Goal: Navigation & Orientation: Find specific page/section

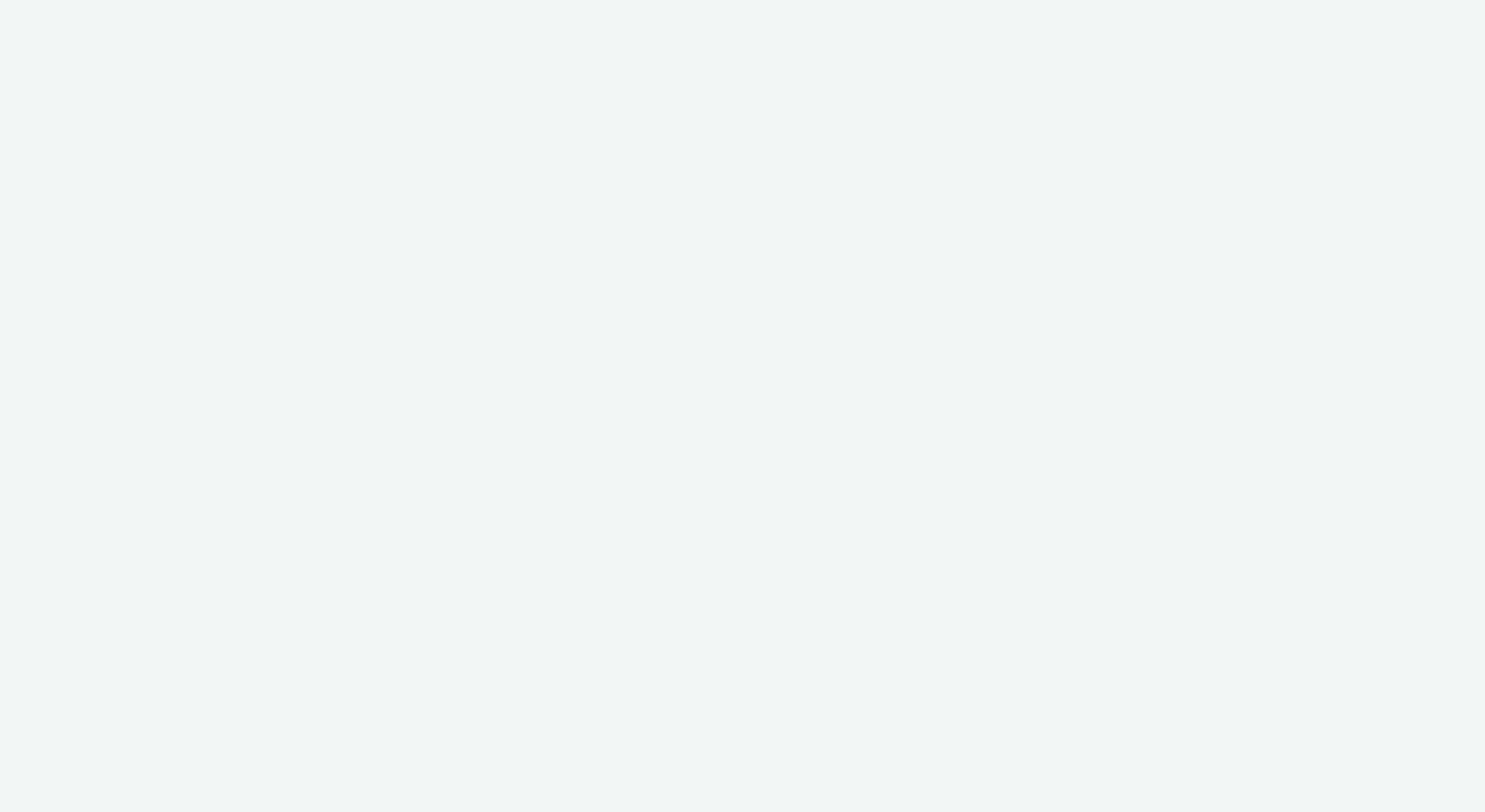
select select "ac009755-aa48-4799-8050-7a339a378eb8"
select select "72d91114-7b95-43df-950f-d064ccca4203"
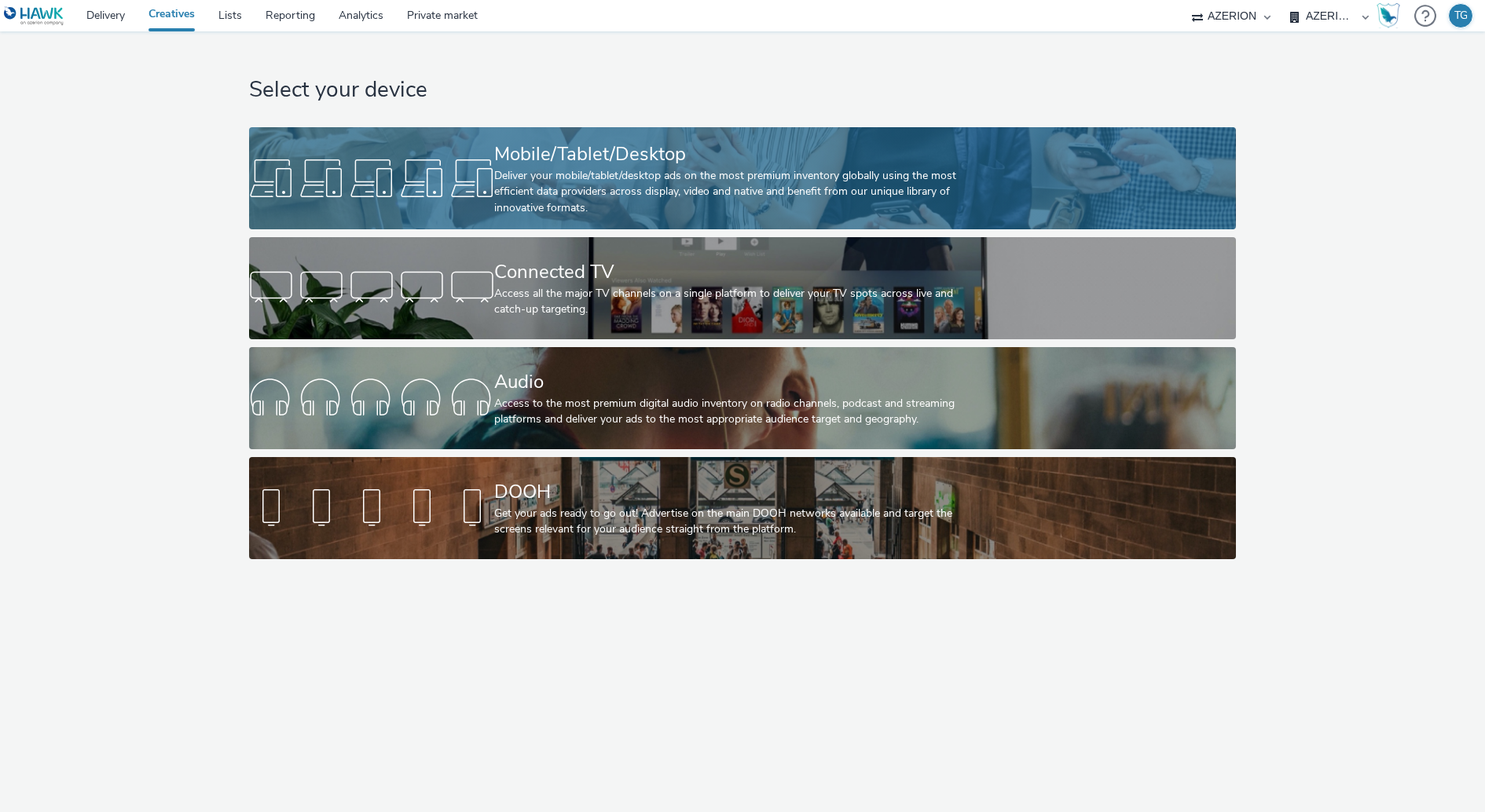
click at [594, 201] on div "Deliver your mobile/tablet/desktop ads on the most premium inventory globally u…" at bounding box center [739, 192] width 491 height 48
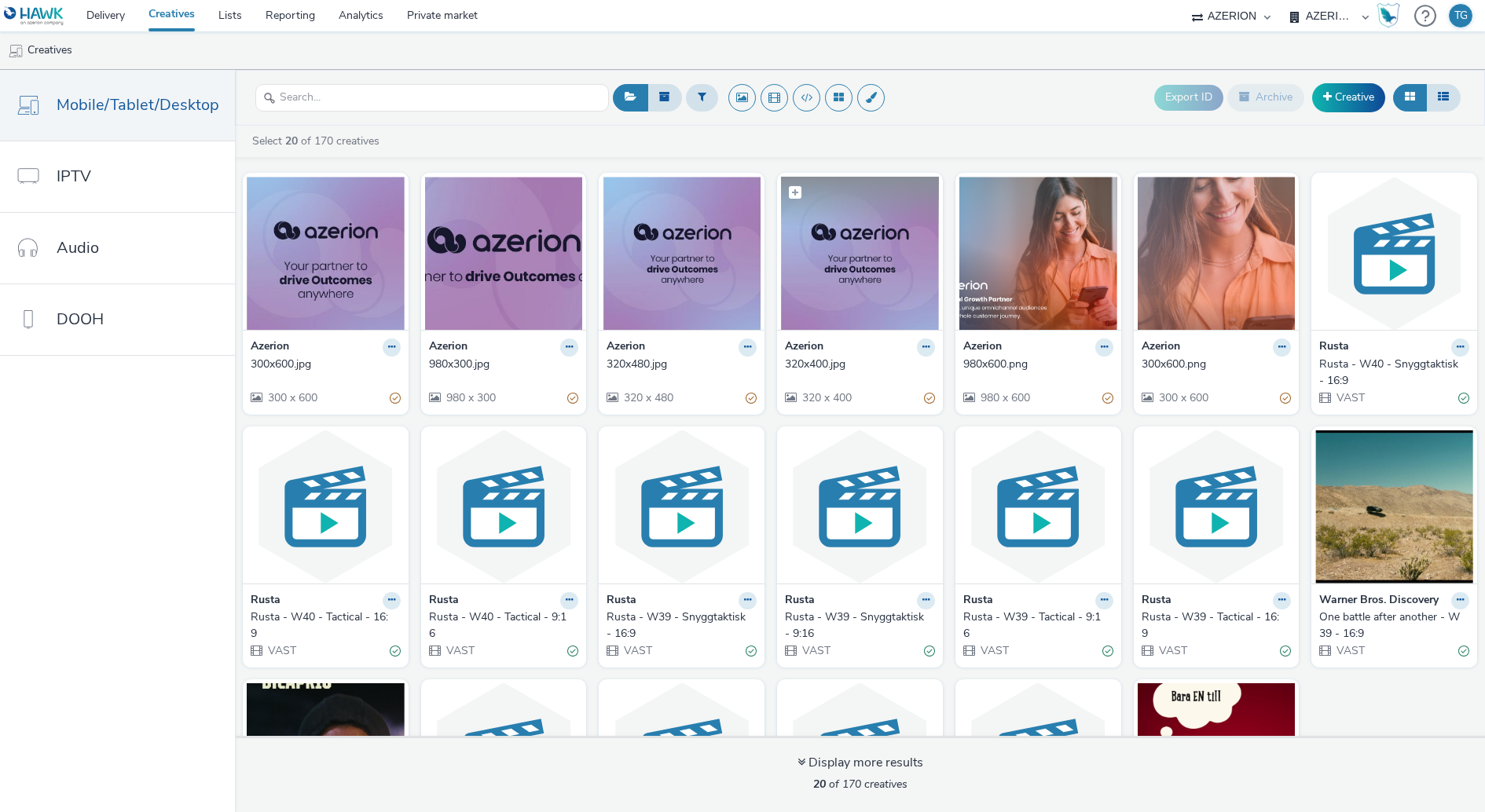
click at [853, 259] on img at bounding box center [859, 254] width 158 height 153
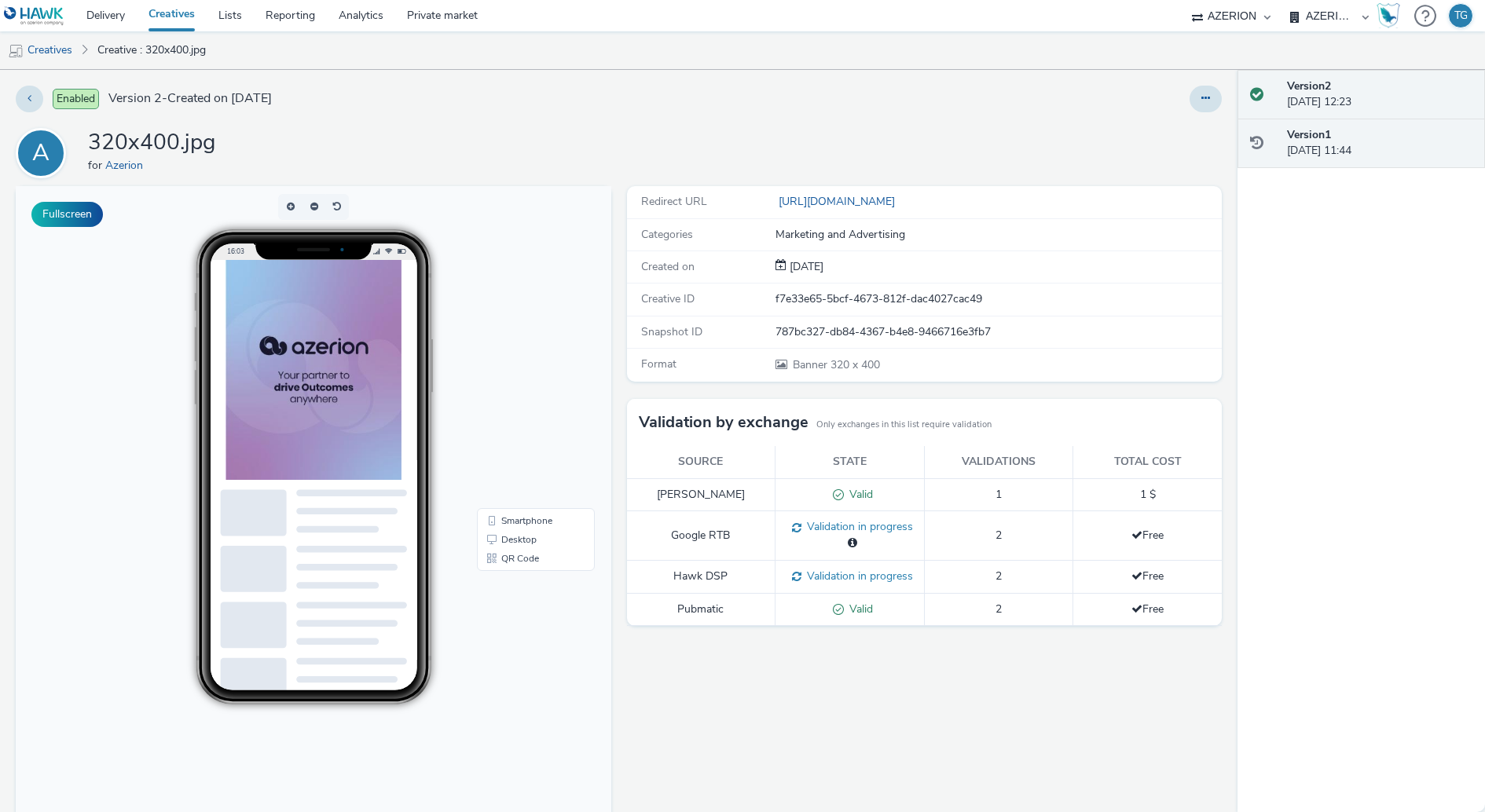
click at [1332, 156] on div "Version 1 01 October 2025, 11:44" at bounding box center [1379, 143] width 186 height 32
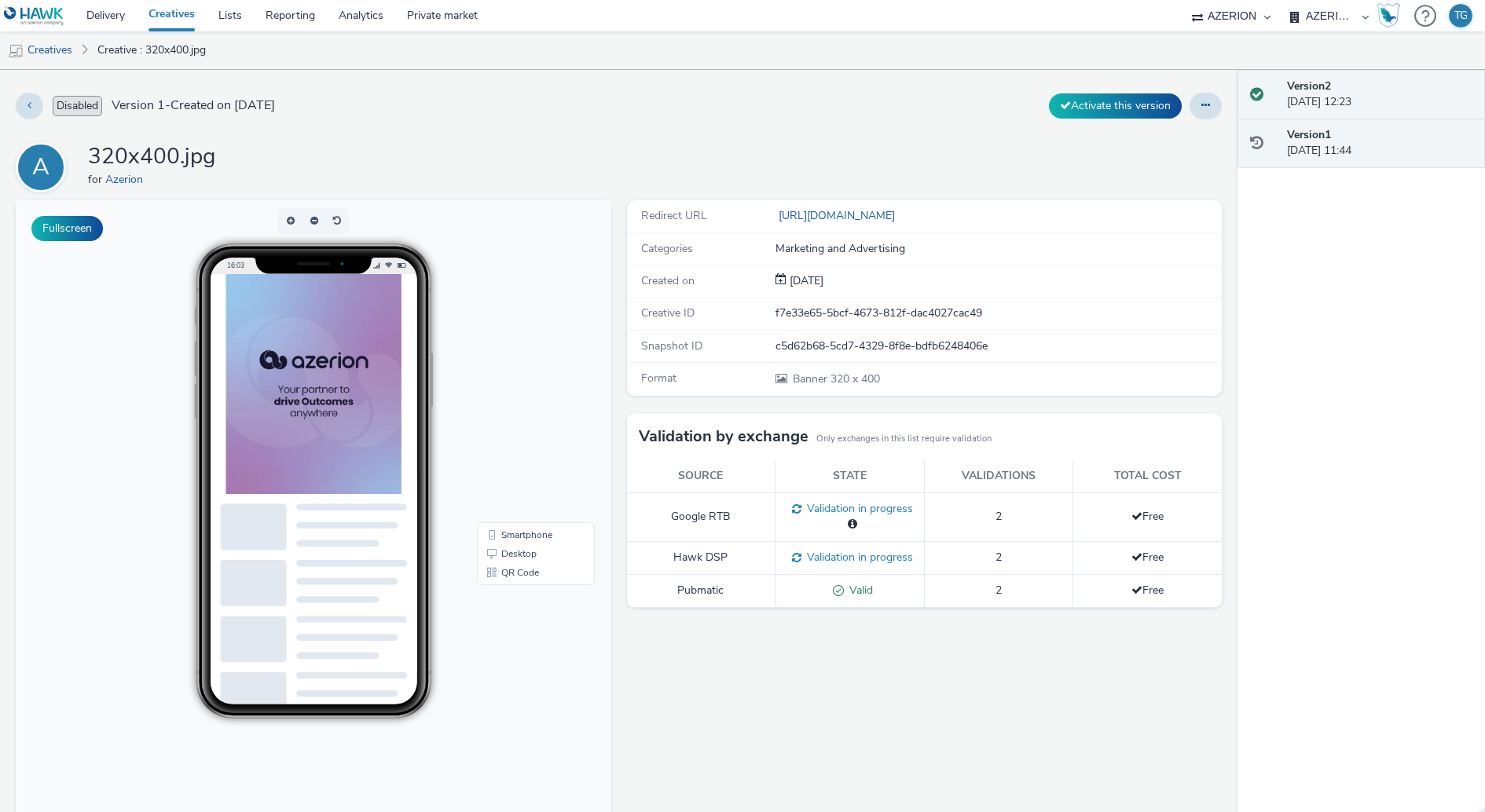
click at [1332, 96] on div "Version 2 01 October 2025, 12:23" at bounding box center [1379, 94] width 186 height 32
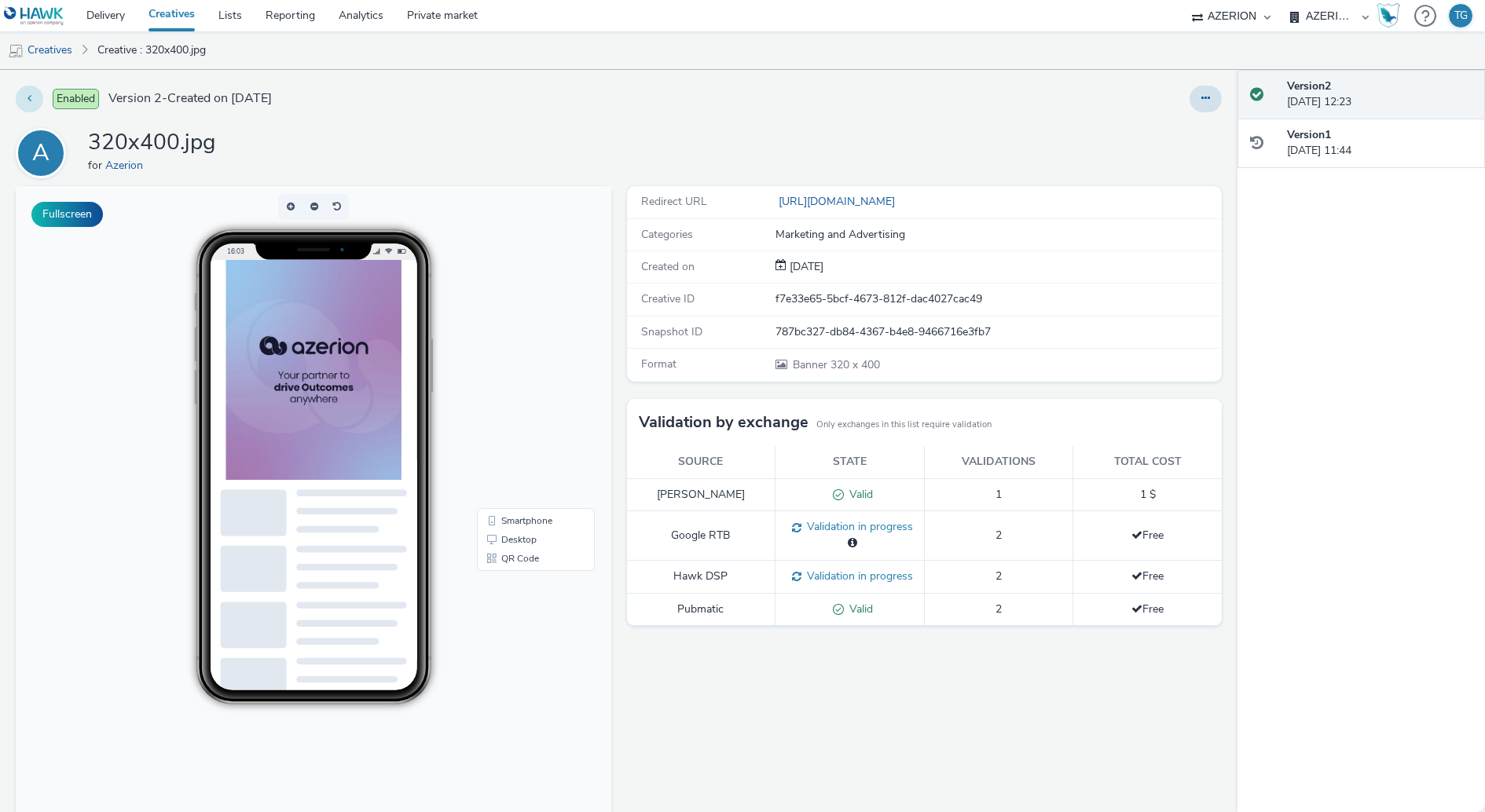
click at [34, 87] on button at bounding box center [29, 99] width 28 height 27
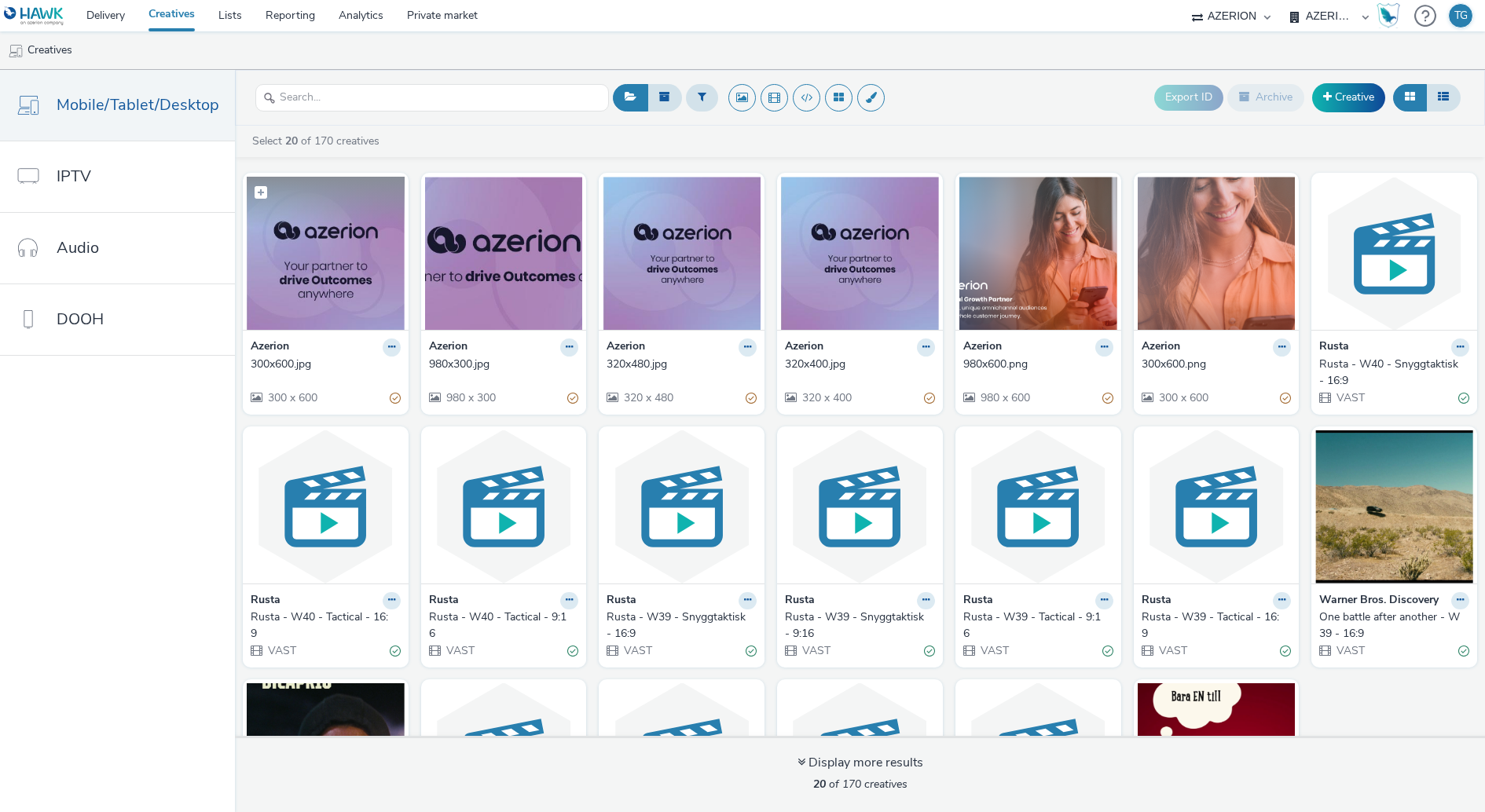
click at [267, 306] on img at bounding box center [325, 254] width 158 height 153
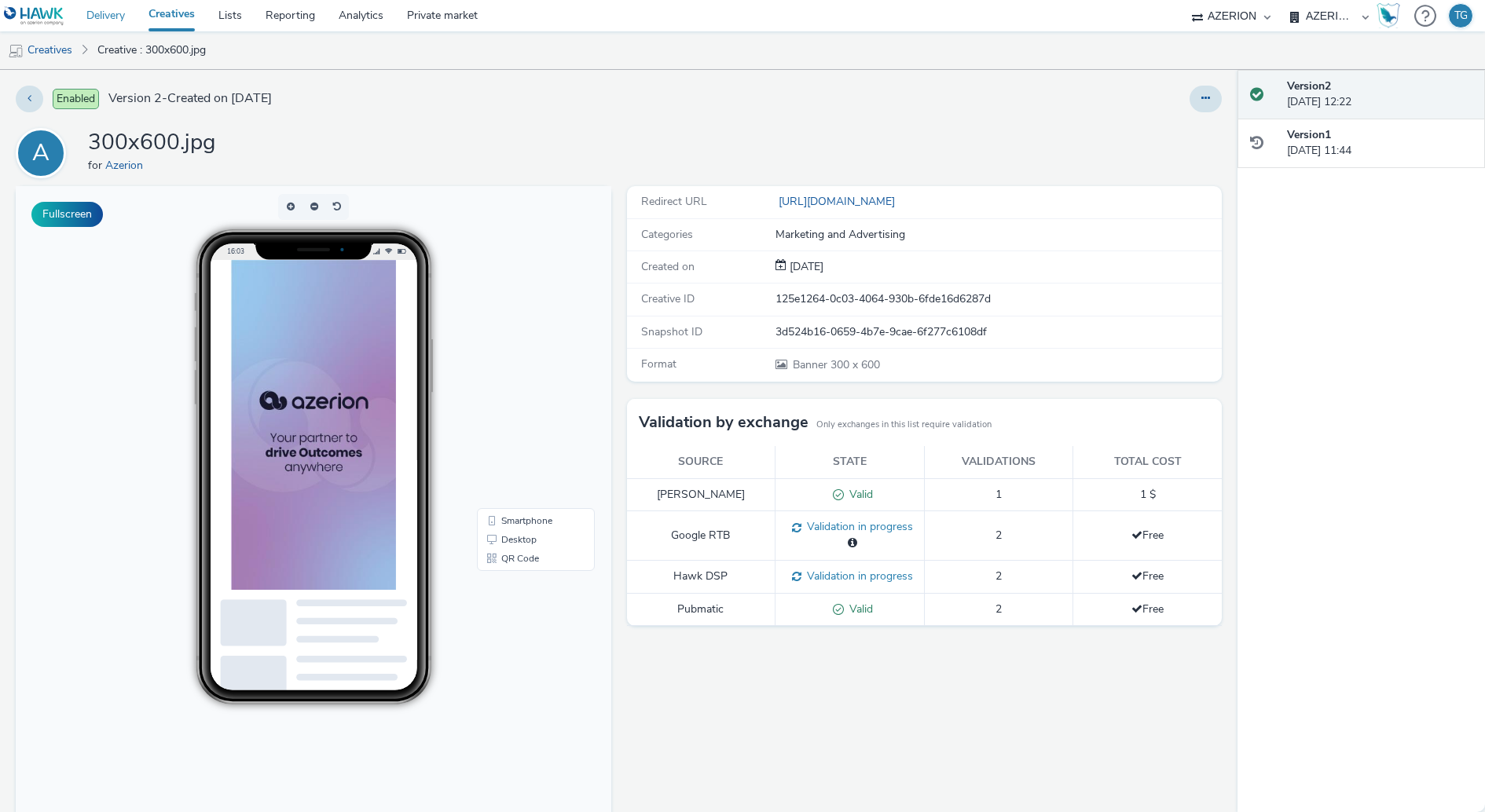
click at [120, 14] on link "Delivery" at bounding box center [105, 16] width 62 height 32
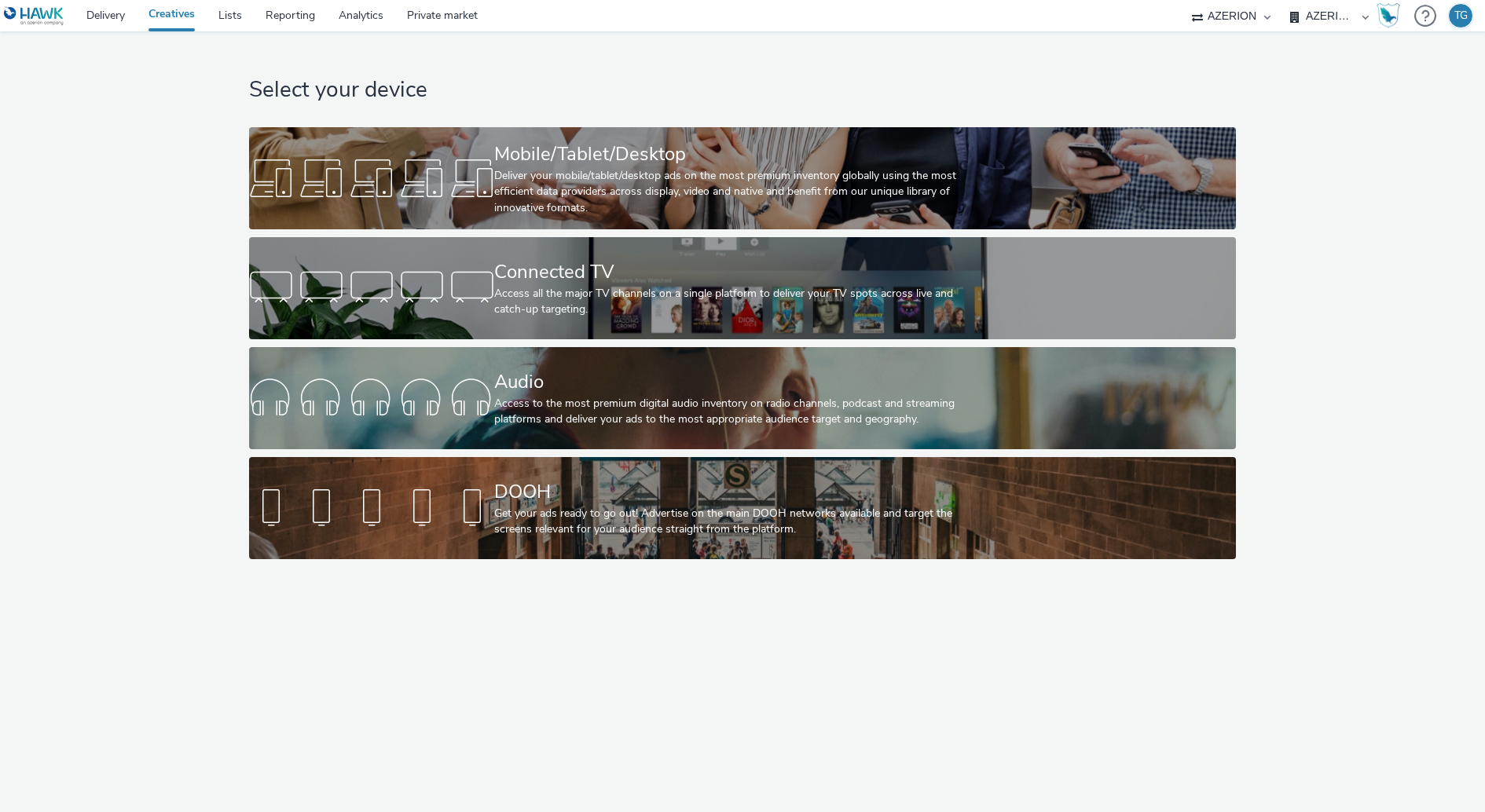
select select "ac009755-aa48-4799-8050-7a339a378eb8"
select select "72d91114-7b95-43df-950f-d064ccca4203"
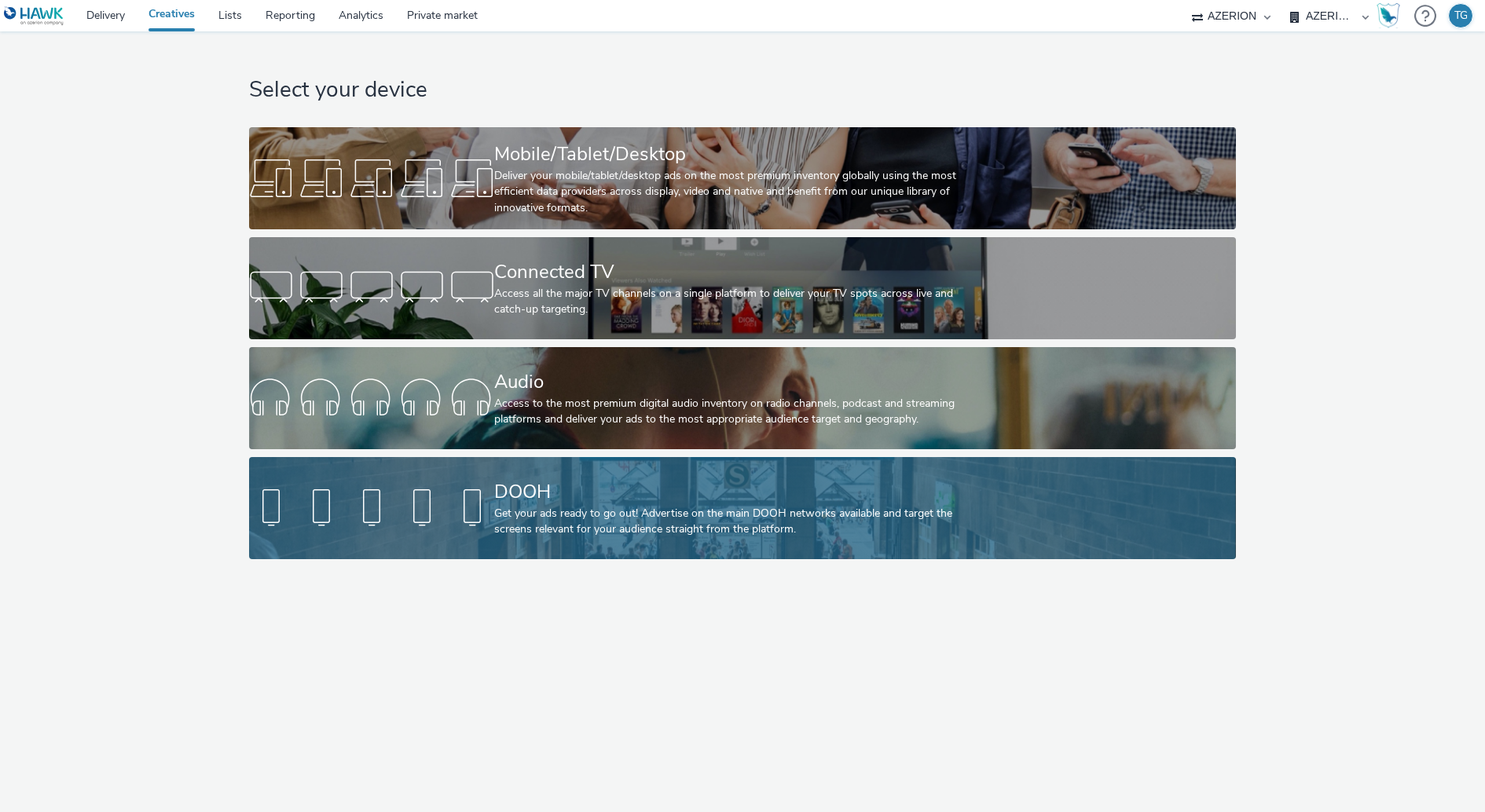
click at [558, 526] on div "Get your ads ready to go out! Advertise on the main DOOH networks available and…" at bounding box center [739, 521] width 491 height 32
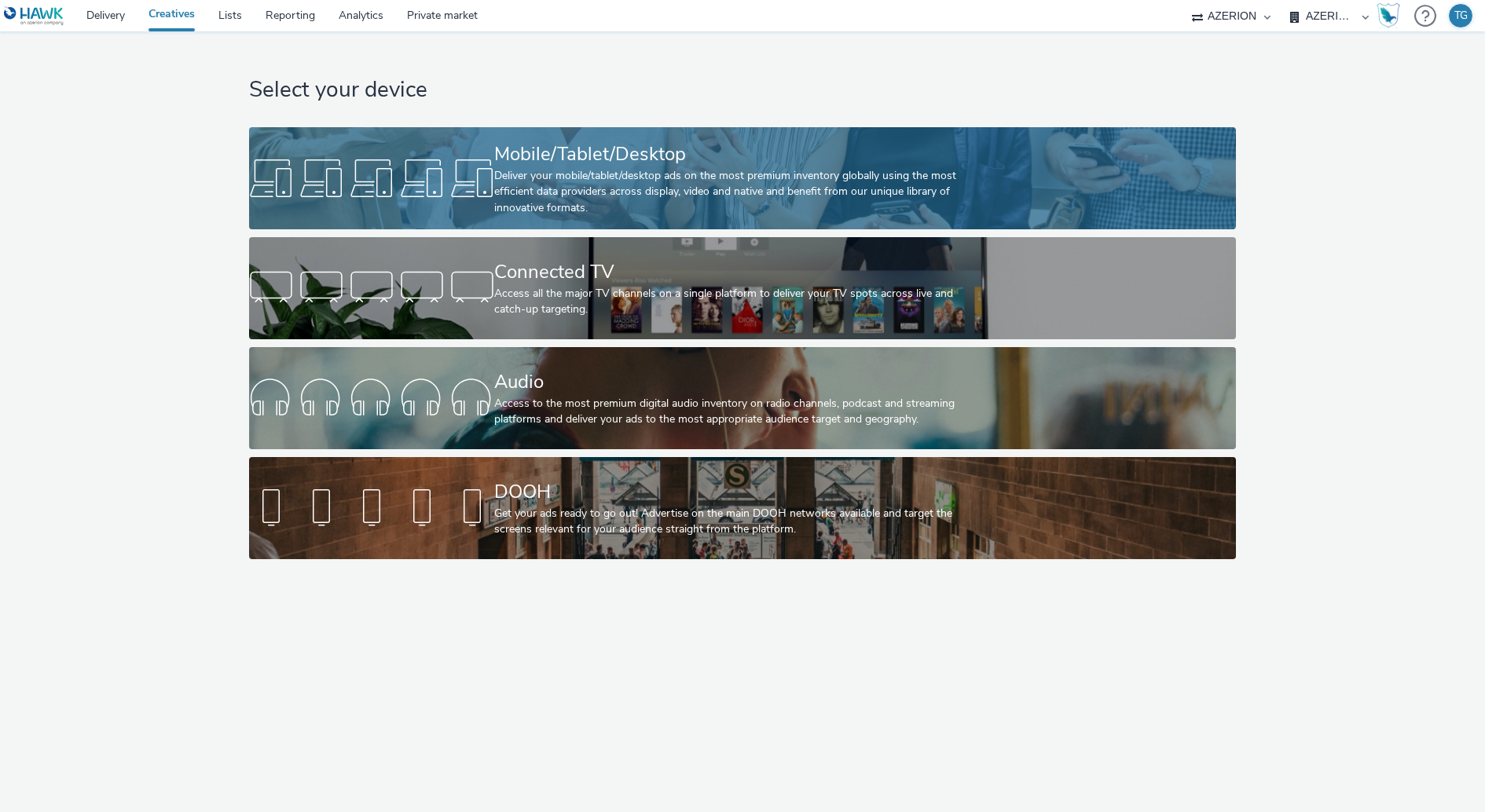
click at [574, 160] on div "Mobile/Tablet/Desktop" at bounding box center [739, 154] width 491 height 28
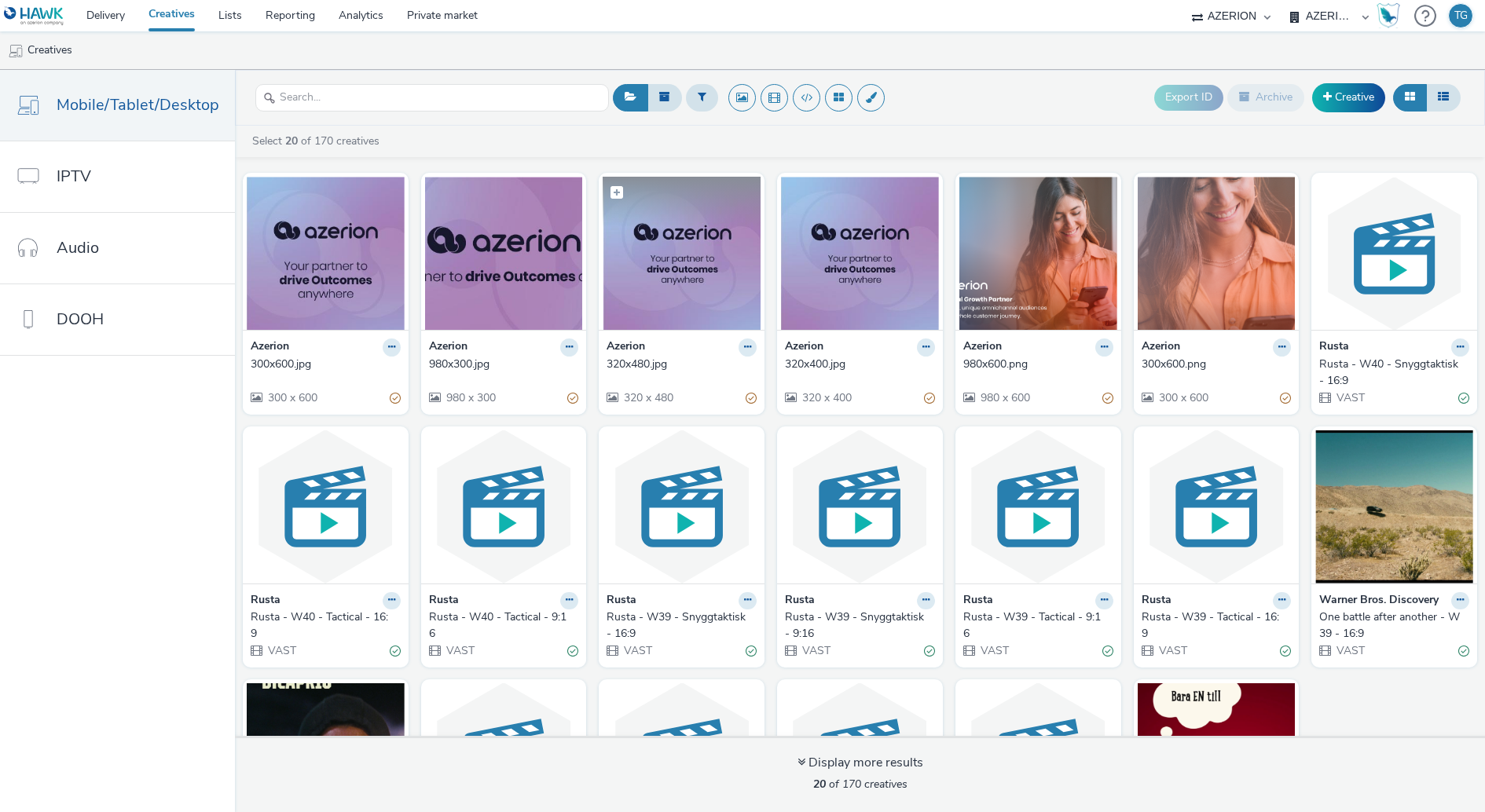
click at [688, 285] on img at bounding box center [682, 254] width 158 height 153
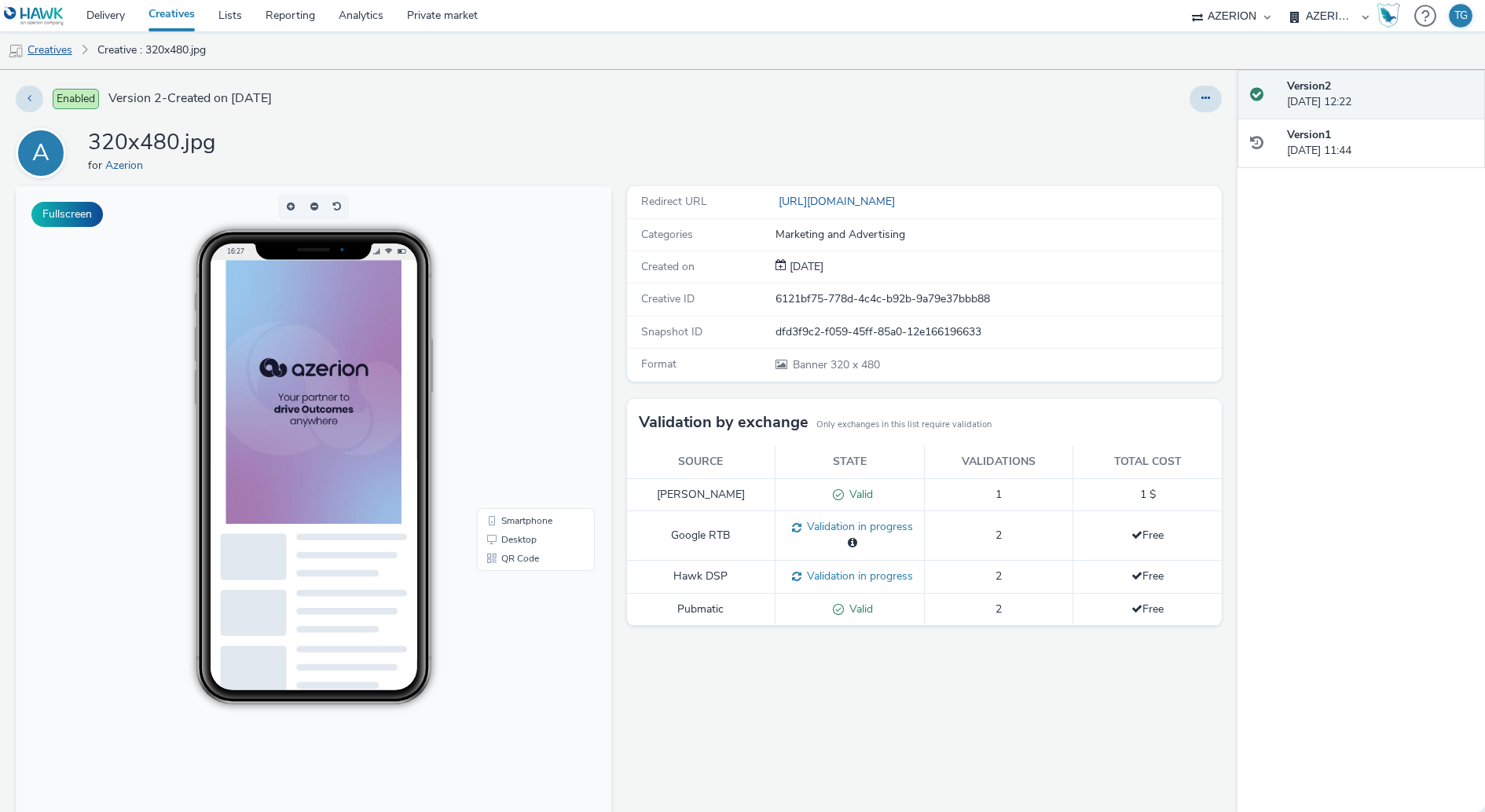
click at [52, 53] on link "Creatives" at bounding box center [39, 51] width 80 height 38
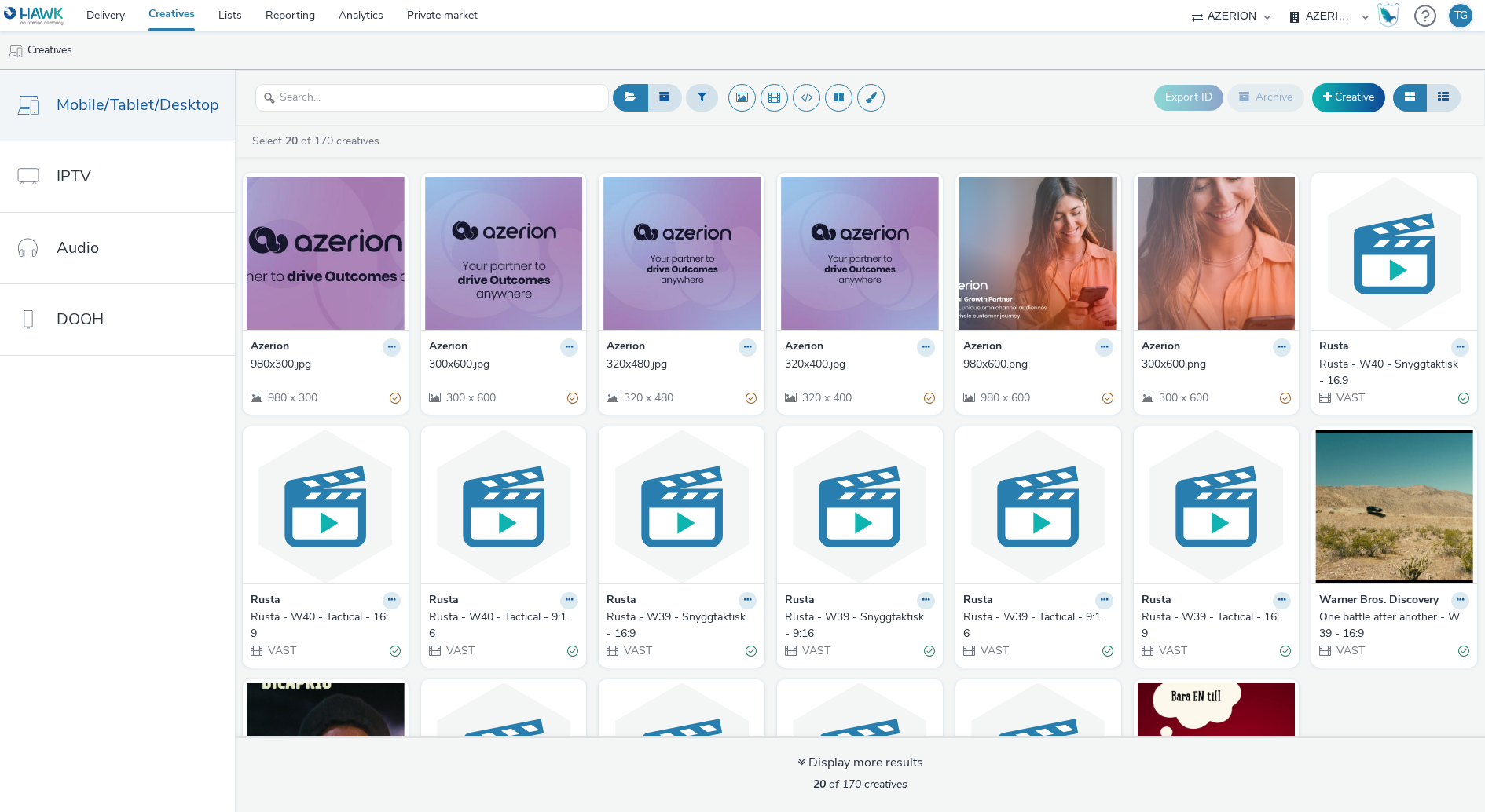
click at [724, 333] on div "Azerion 320x480.jpg 320 x 480" at bounding box center [682, 372] width 166 height 84
click at [695, 286] on img at bounding box center [682, 254] width 158 height 153
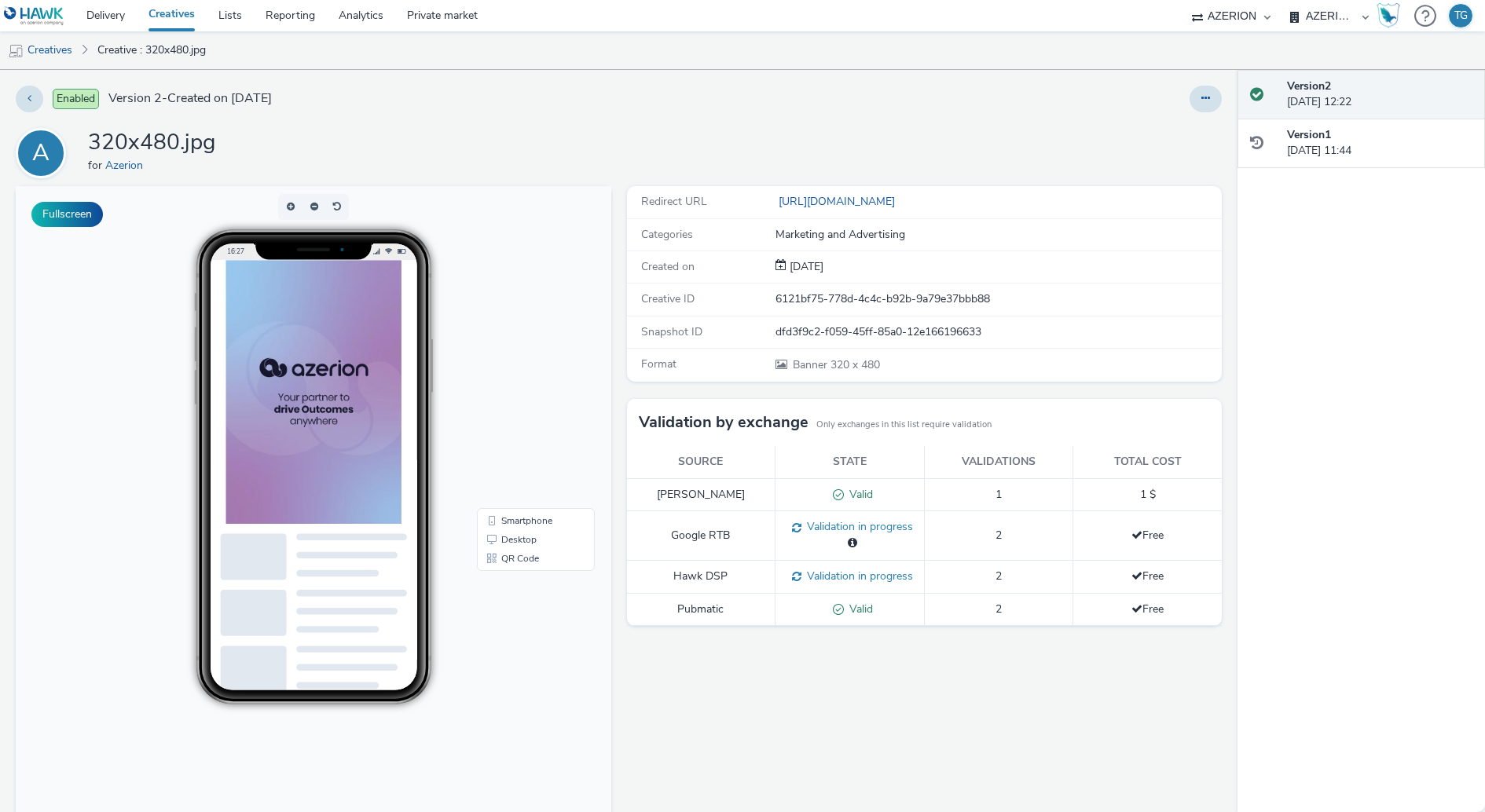
click at [603, 103] on div "Enabled Version 2 - Created on [DATE]" at bounding box center [378, 99] width 724 height 27
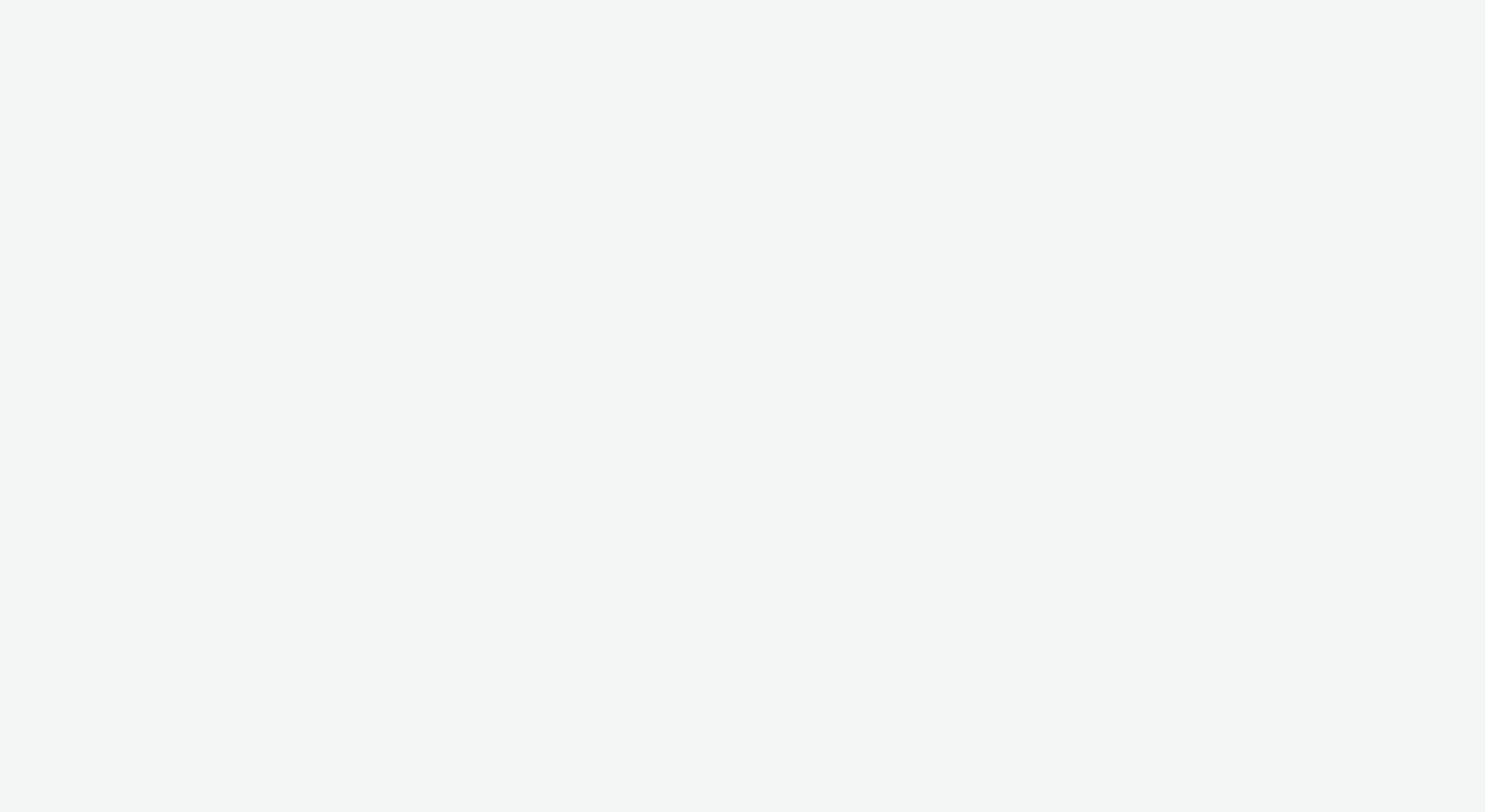
select select "ac009755-aa48-4799-8050-7a339a378eb8"
select select "72d91114-7b95-43df-950f-d064ccca4203"
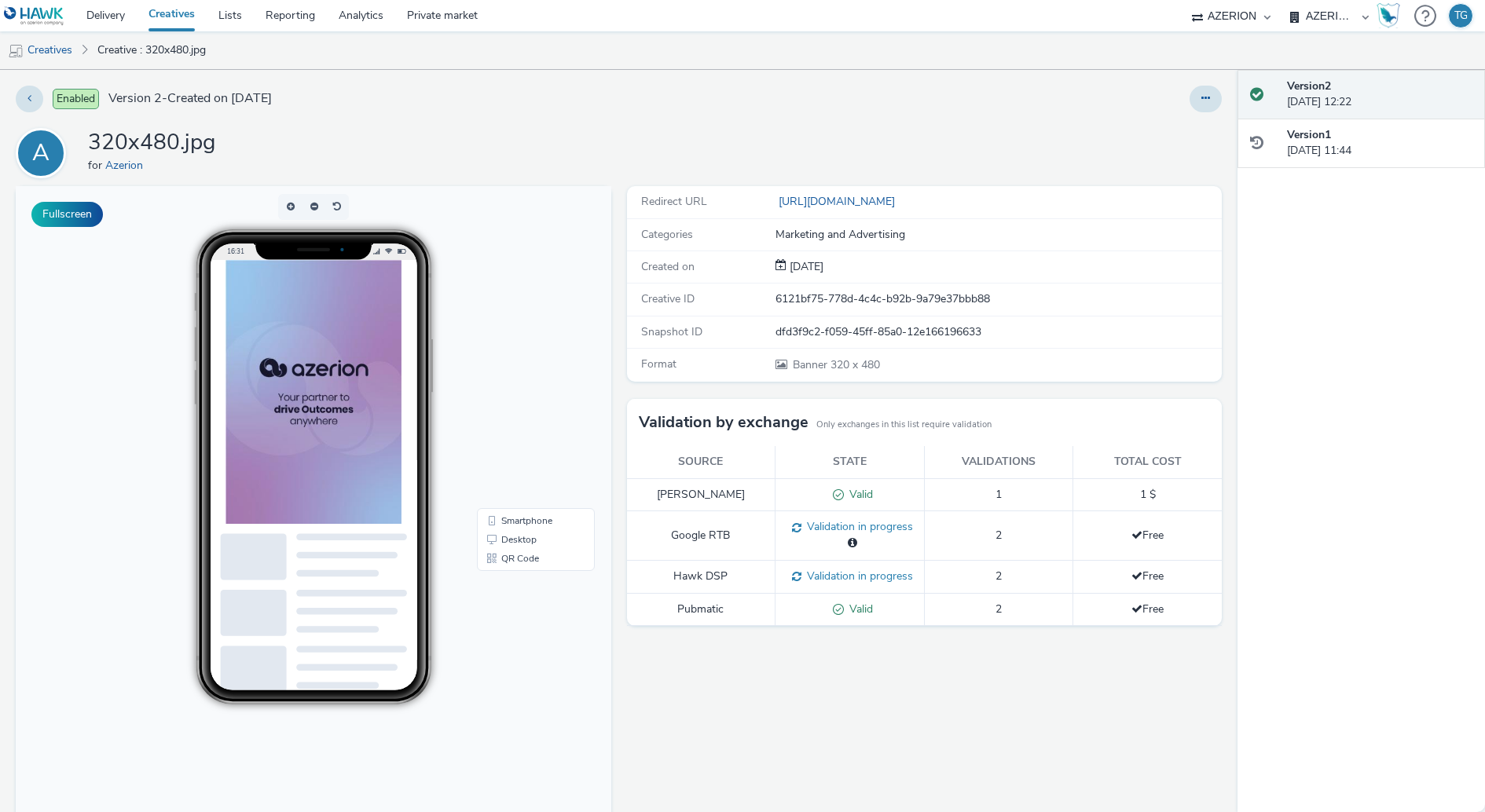
click at [160, 13] on link "Creatives" at bounding box center [171, 16] width 70 height 32
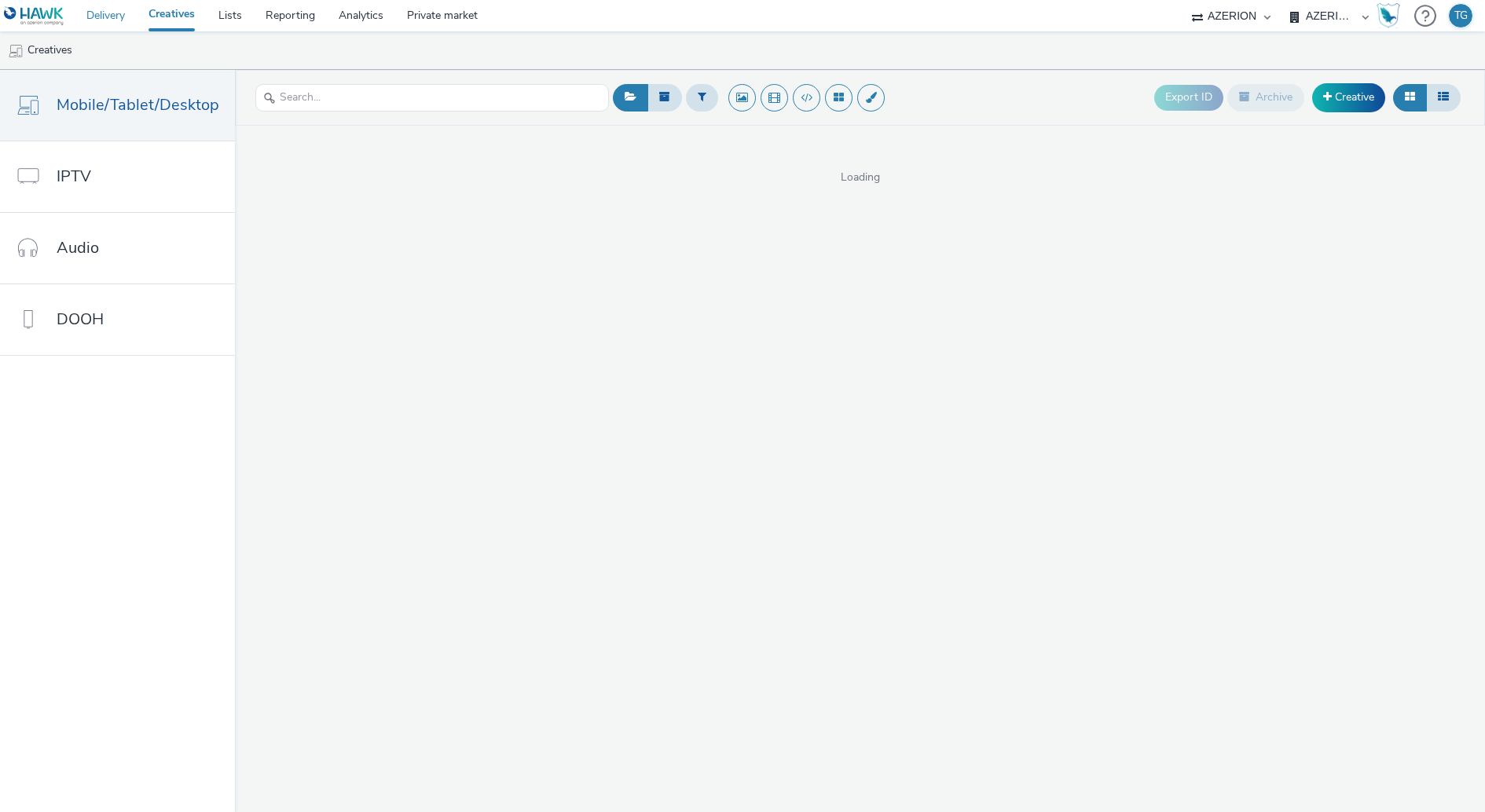
click at [96, 16] on link "Delivery" at bounding box center [105, 16] width 62 height 32
